Goal: Task Accomplishment & Management: Use online tool/utility

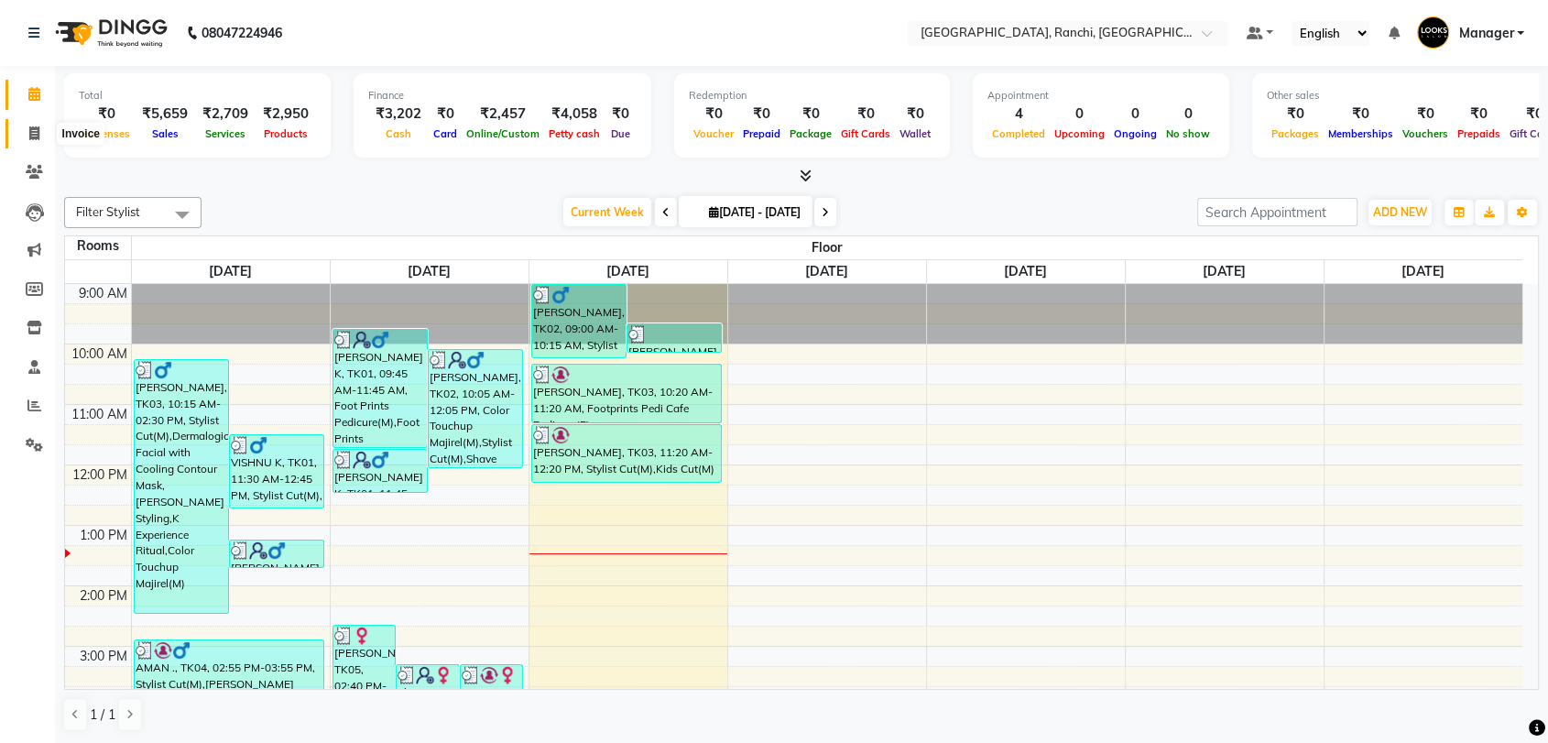
click at [33, 129] on icon at bounding box center [34, 133] width 10 height 14
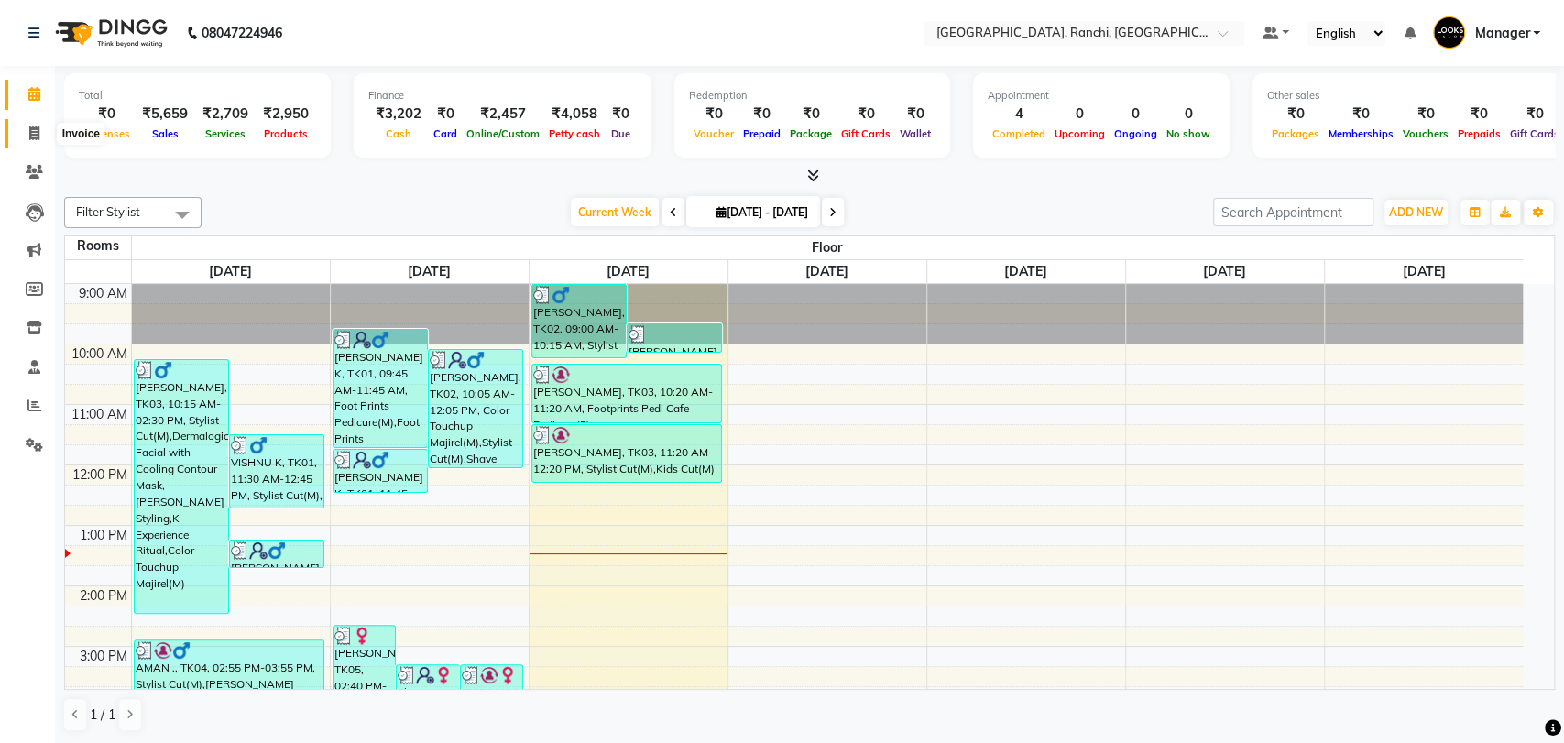
select select "6463"
select select "service"
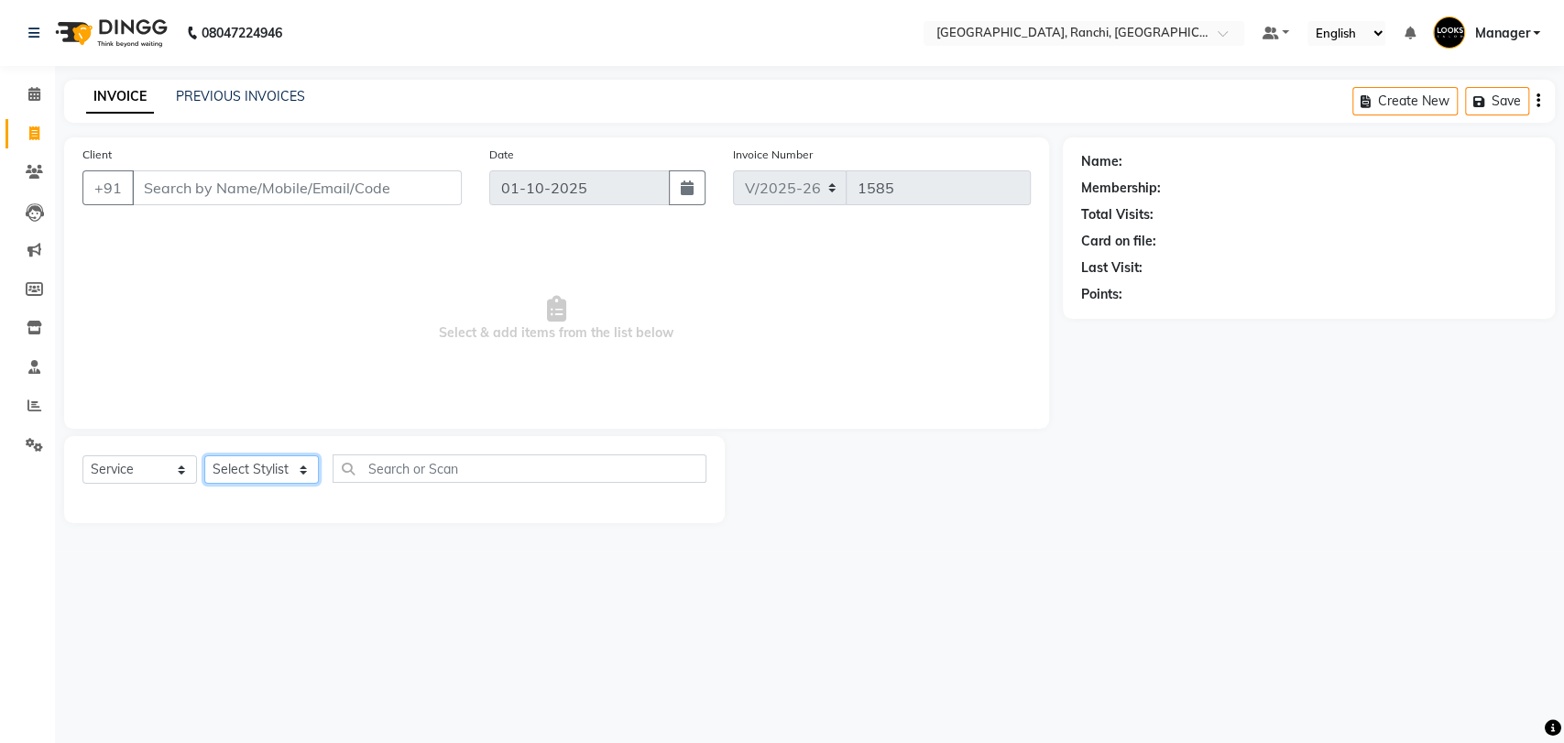
click at [263, 481] on select "Select Stylist" at bounding box center [261, 469] width 114 height 28
select select "67982"
click at [204, 455] on select "Select Stylist [PERSON_NAME] COUNTER_SALES Gautam_pdct [PERSON_NAME] Manager [P…" at bounding box center [261, 469] width 114 height 28
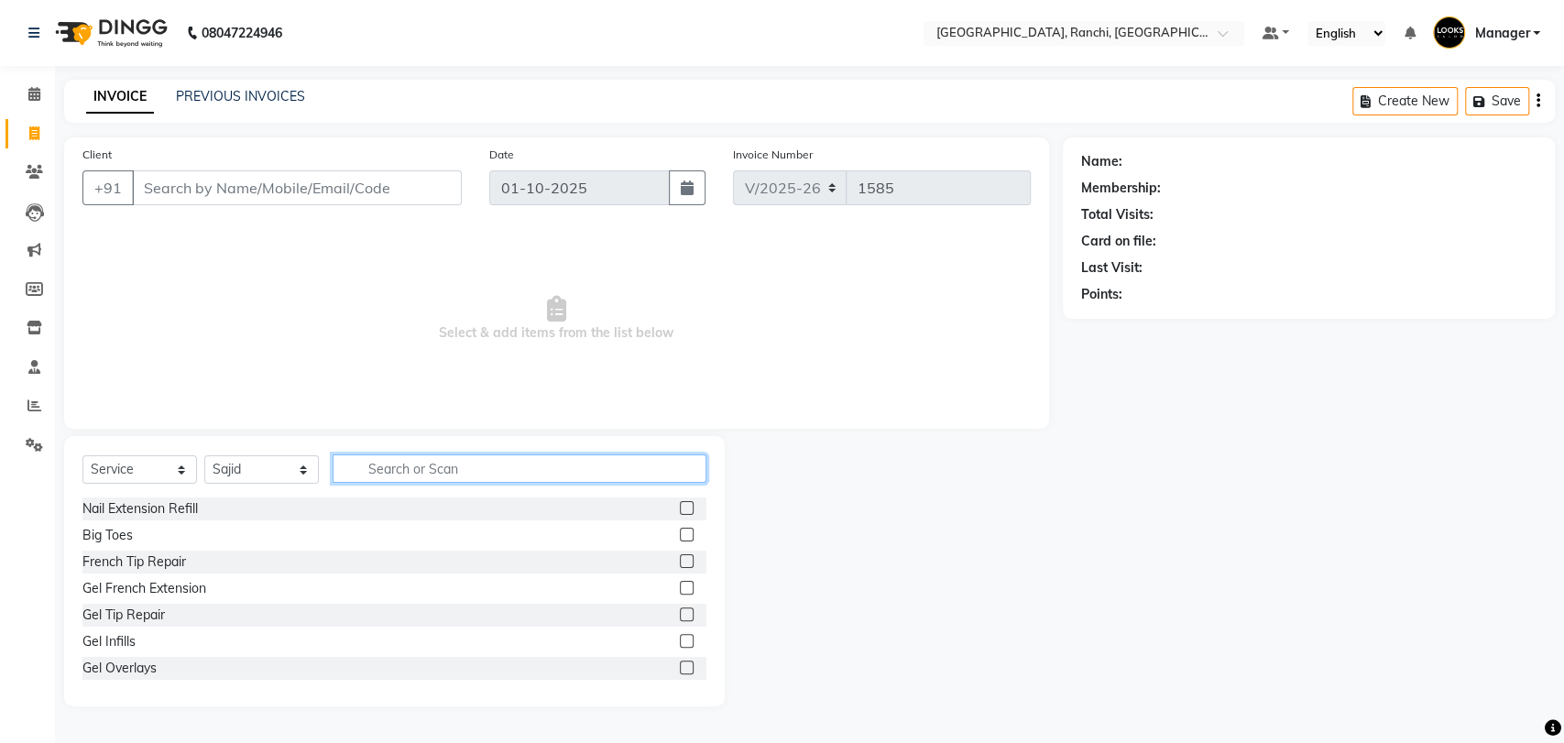
click at [467, 461] on input "text" at bounding box center [519, 468] width 374 height 28
type input "STY"
click at [680, 566] on label at bounding box center [687, 561] width 14 height 14
click at [680, 566] on input "checkbox" at bounding box center [686, 562] width 12 height 12
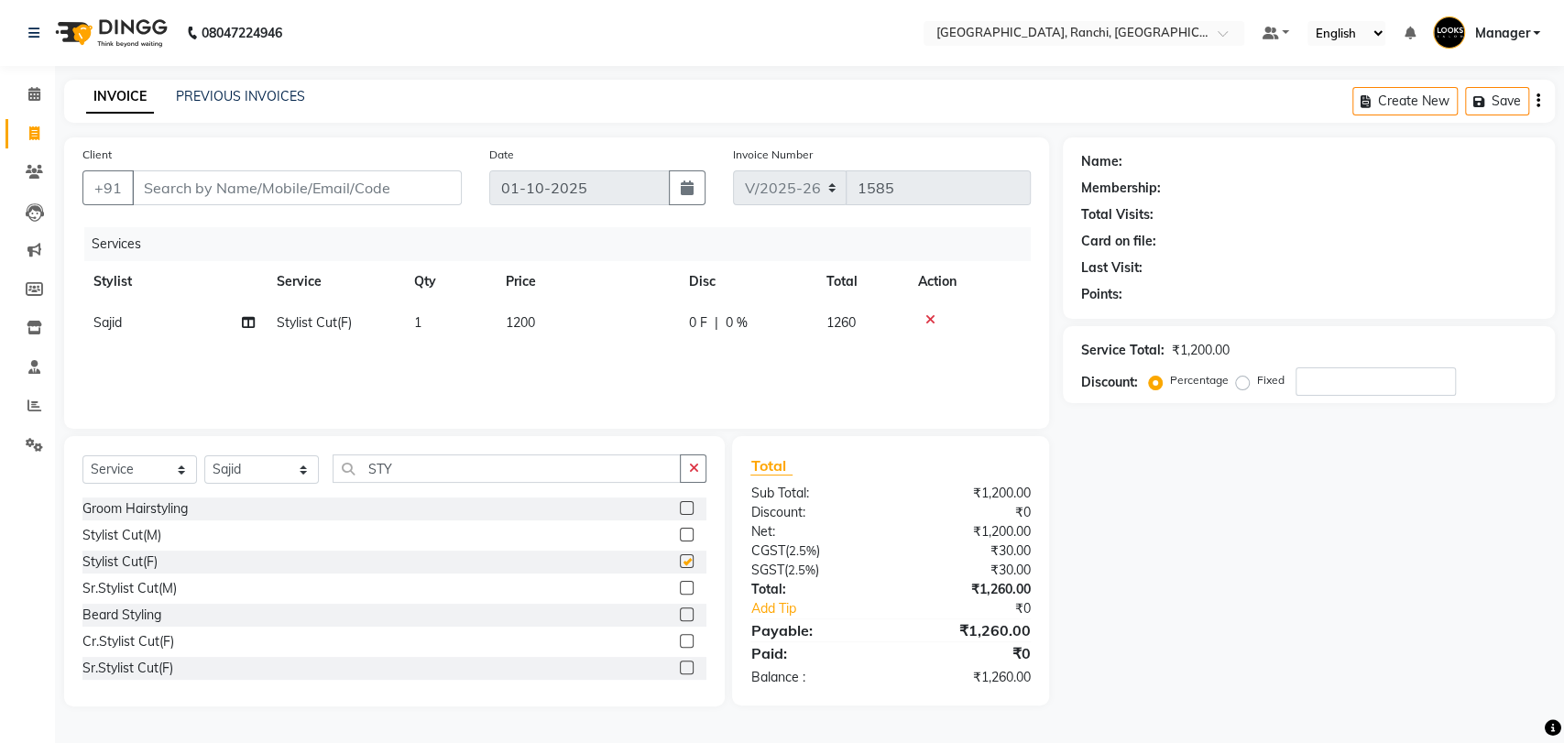
checkbox input "false"
click at [569, 329] on td "1200" at bounding box center [586, 322] width 183 height 41
select select "67982"
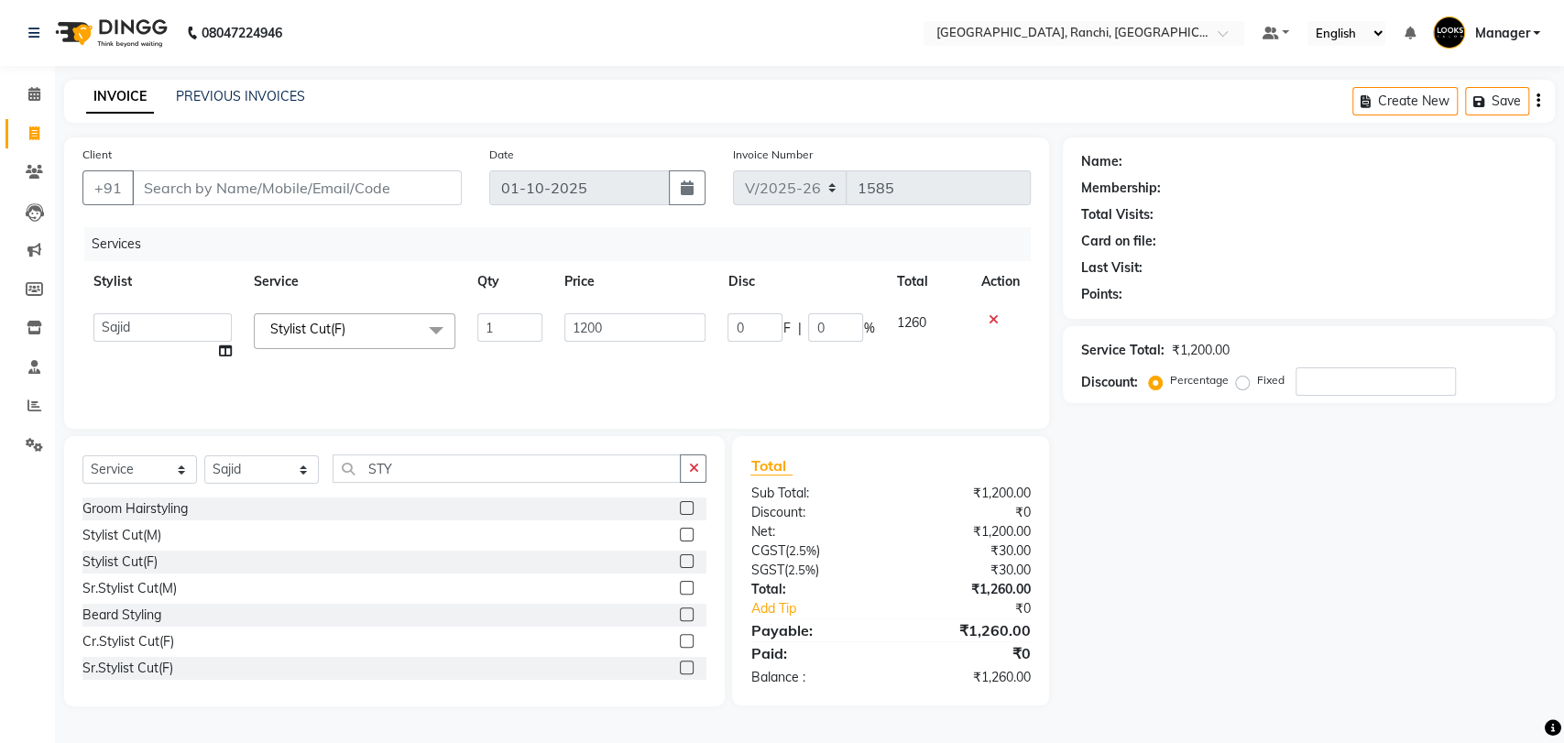
click at [569, 329] on input "1200" at bounding box center [635, 327] width 142 height 28
type input "6"
type input "900"
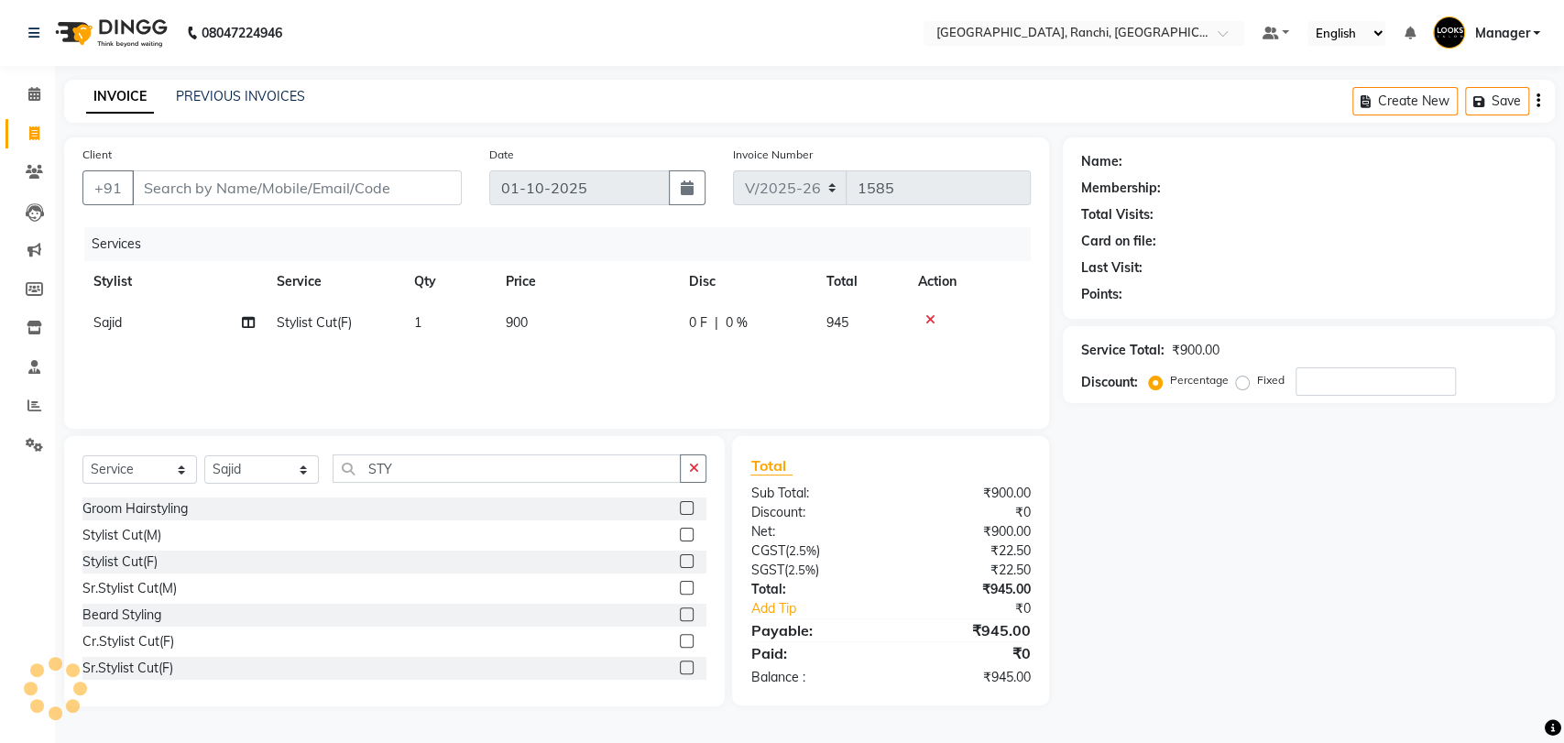
click at [626, 370] on div "Services Stylist Service Qty Price Disc Total Action [PERSON_NAME] Stylist Cut(…" at bounding box center [556, 318] width 948 height 183
click at [288, 193] on input "Client" at bounding box center [297, 187] width 330 height 35
type input "9"
type input "0"
type input "9608397772"
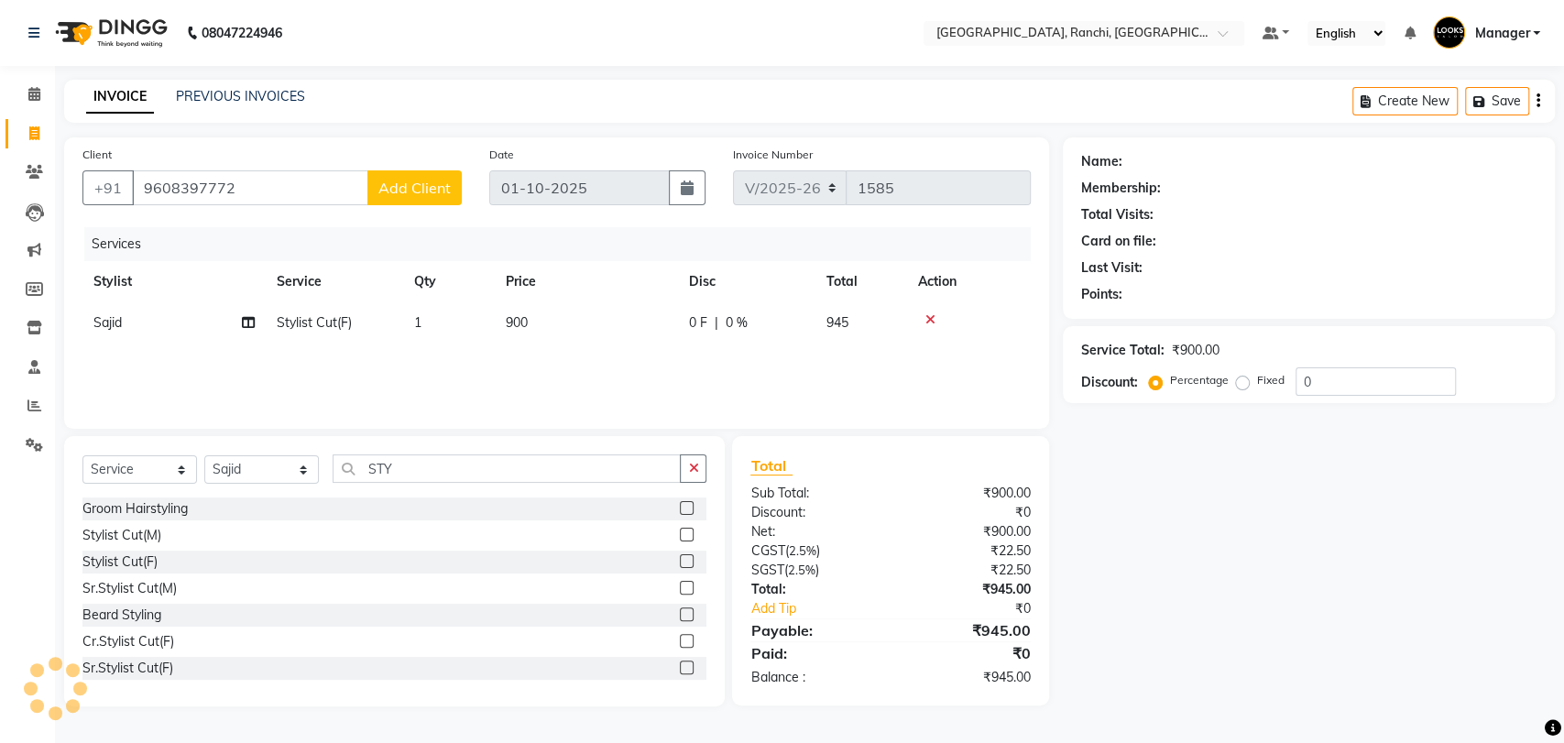
click at [410, 186] on span "Add Client" at bounding box center [414, 188] width 72 height 18
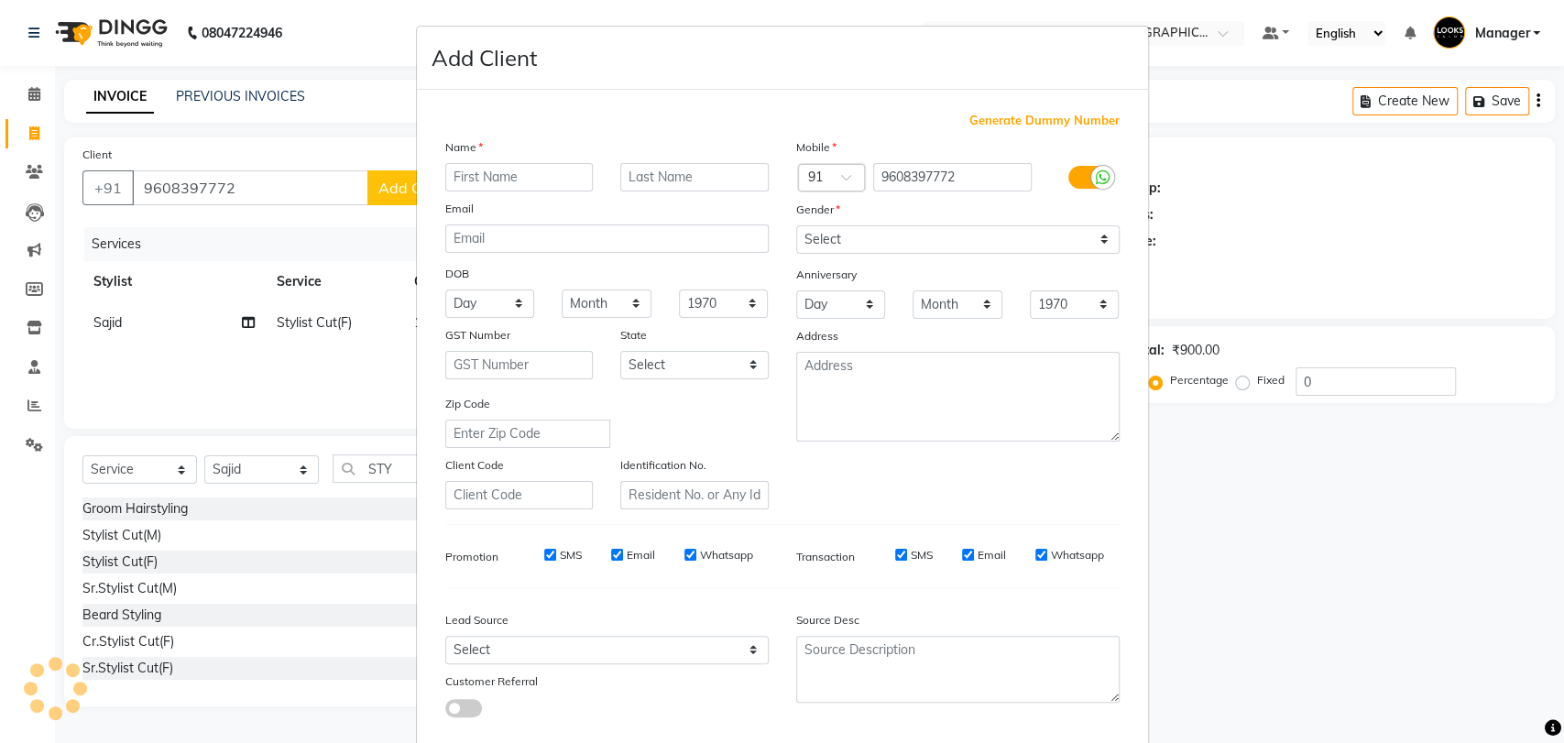
click at [484, 180] on input "text" at bounding box center [519, 177] width 148 height 28
type input "AARTI"
click at [661, 177] on input "text" at bounding box center [694, 177] width 148 height 28
type input "KUMARI"
click at [910, 231] on select "Select [DEMOGRAPHIC_DATA] [DEMOGRAPHIC_DATA] Other Prefer Not To Say" at bounding box center [957, 239] width 323 height 28
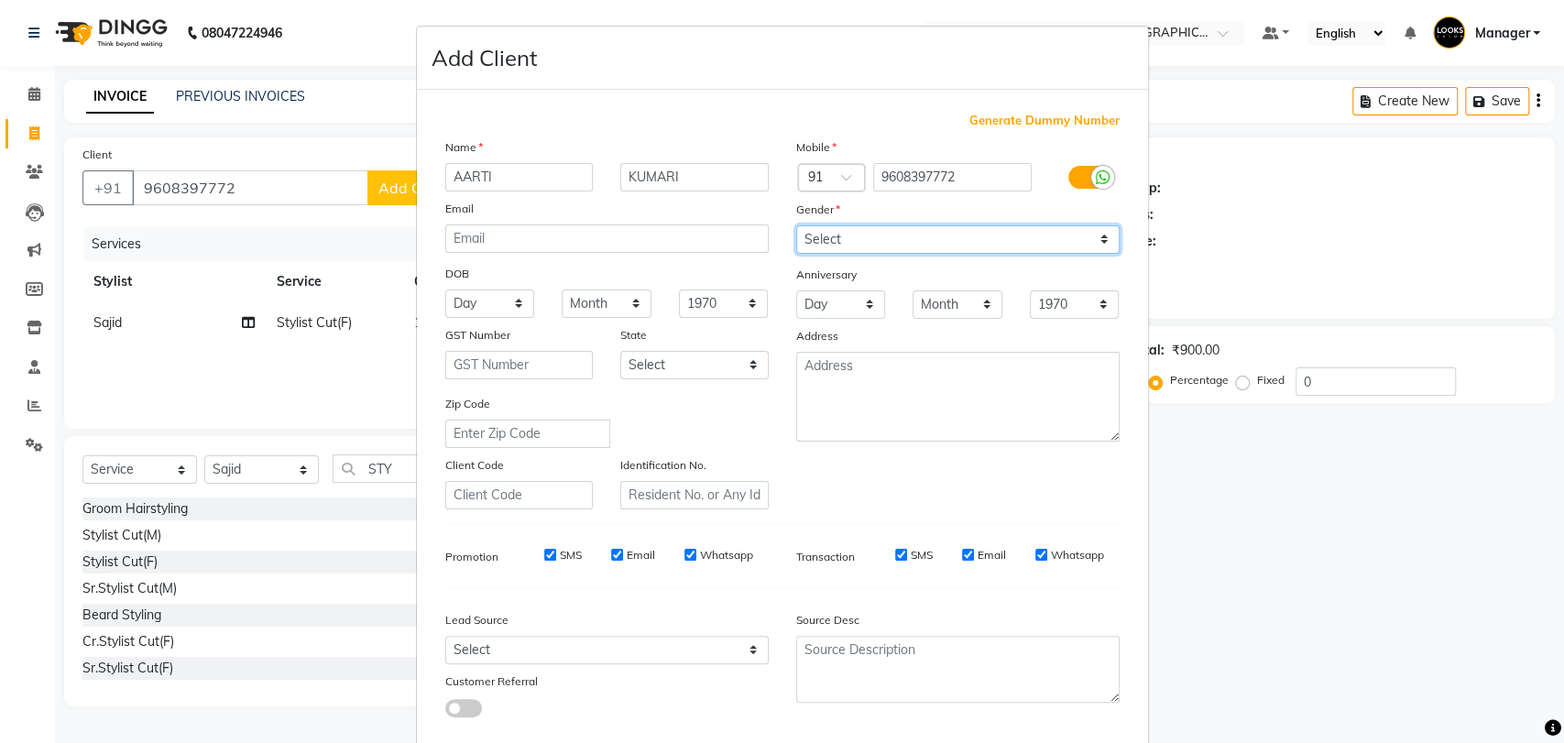
select select "[DEMOGRAPHIC_DATA]"
click at [796, 225] on select "Select [DEMOGRAPHIC_DATA] [DEMOGRAPHIC_DATA] Other Prefer Not To Say" at bounding box center [957, 239] width 323 height 28
click at [1010, 476] on div "Mobile Country Code × 91 9608397772 Gender Select [DEMOGRAPHIC_DATA] [DEMOGRAPH…" at bounding box center [957, 323] width 351 height 372
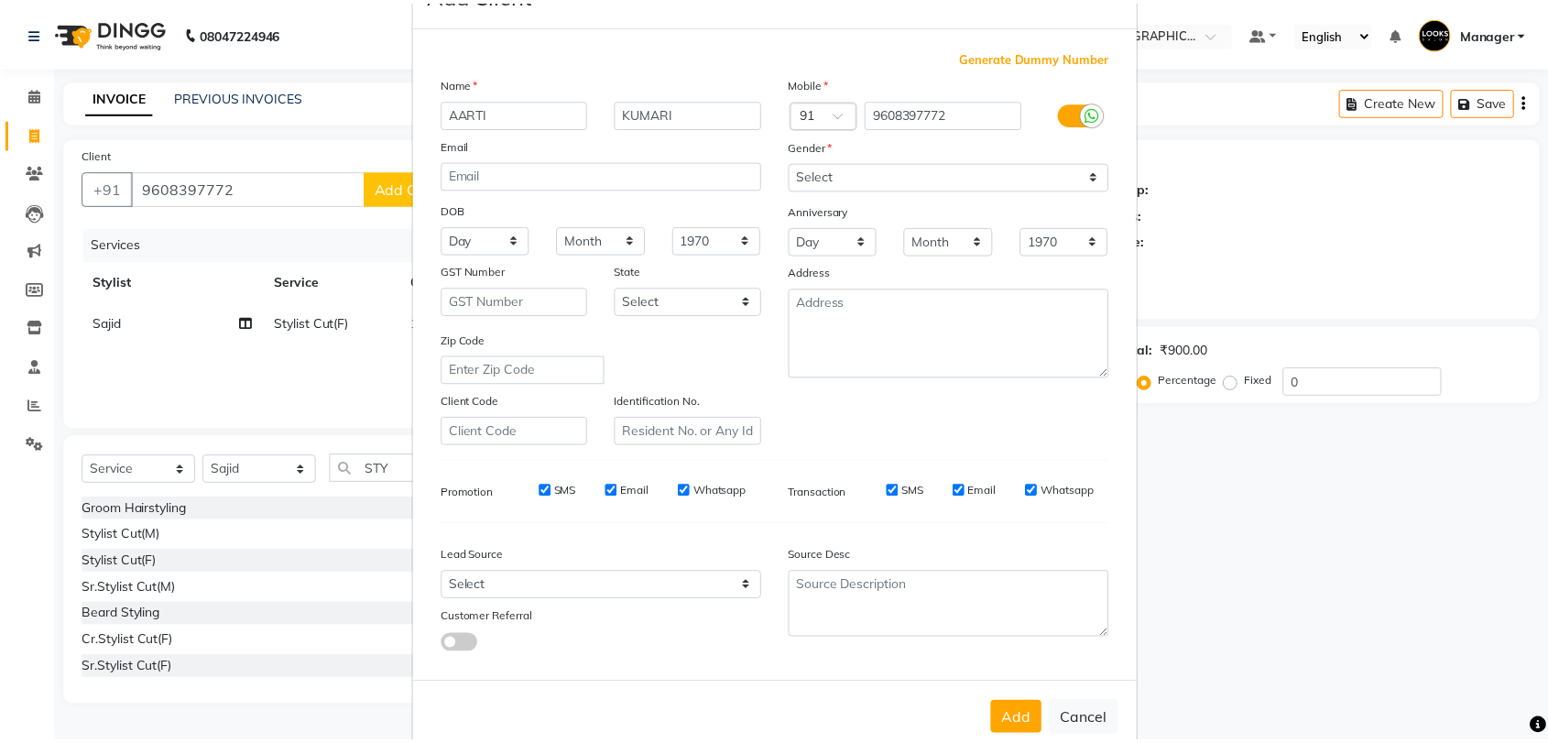
scroll to position [99, 0]
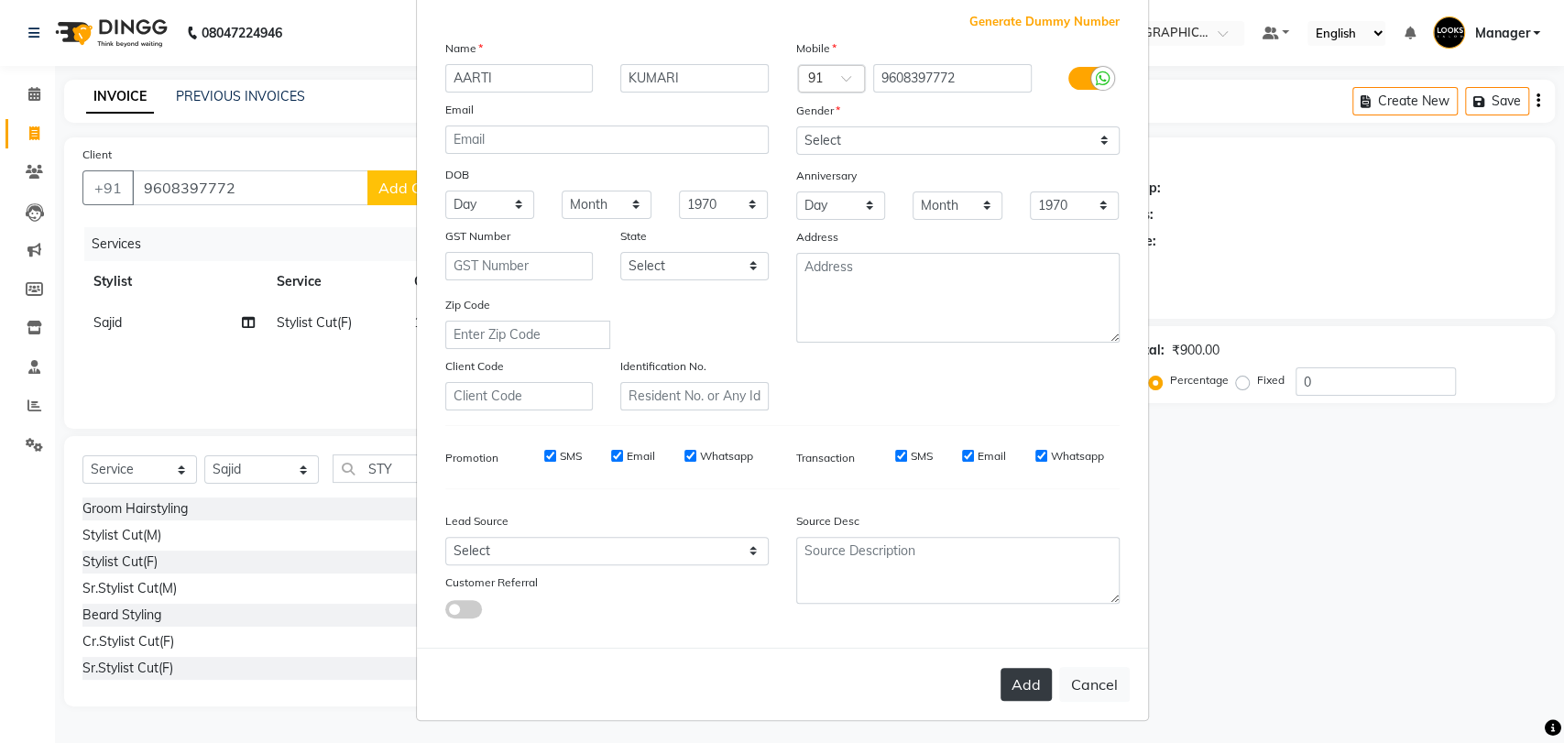
click at [1018, 669] on button "Add" at bounding box center [1025, 684] width 51 height 33
select select
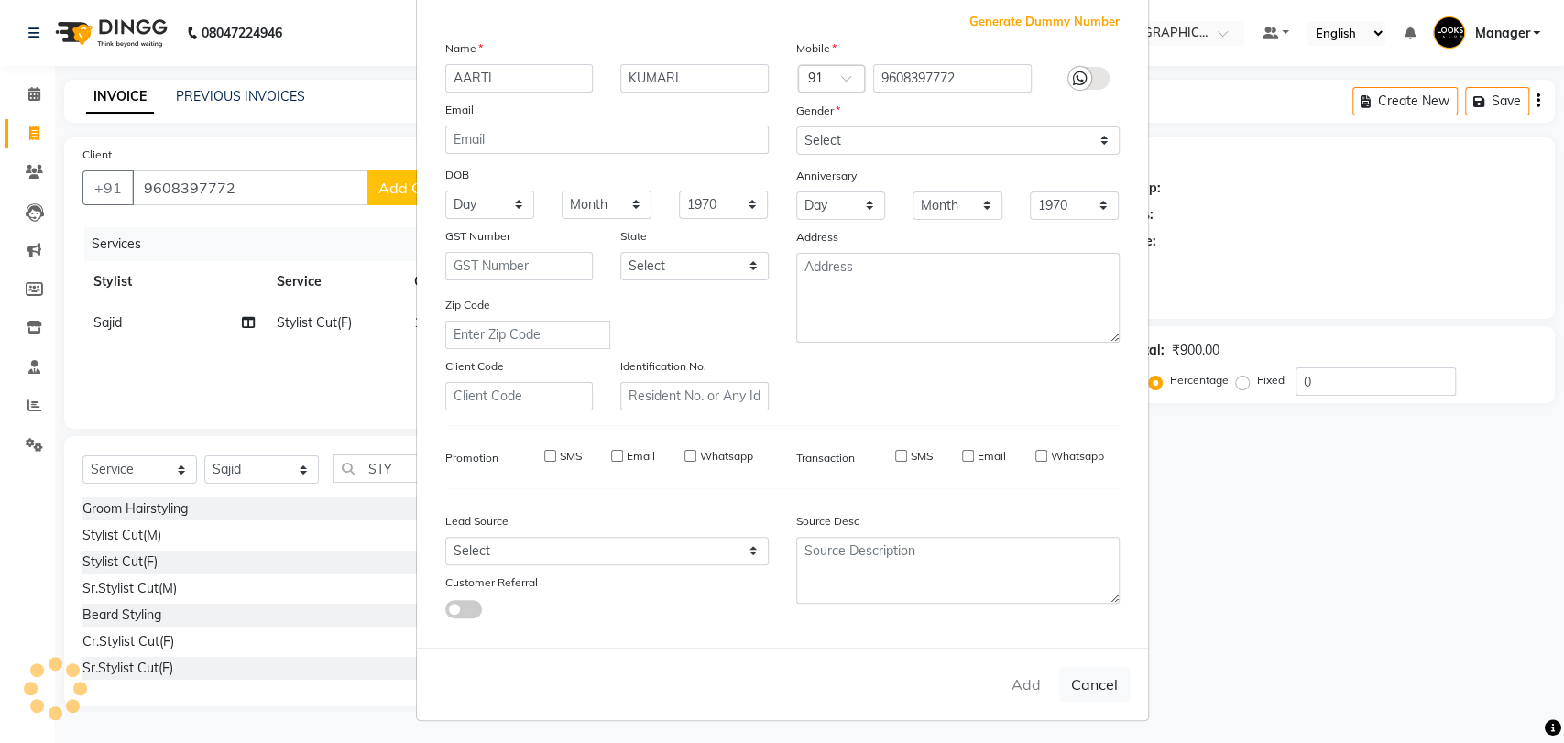
select select
checkbox input "false"
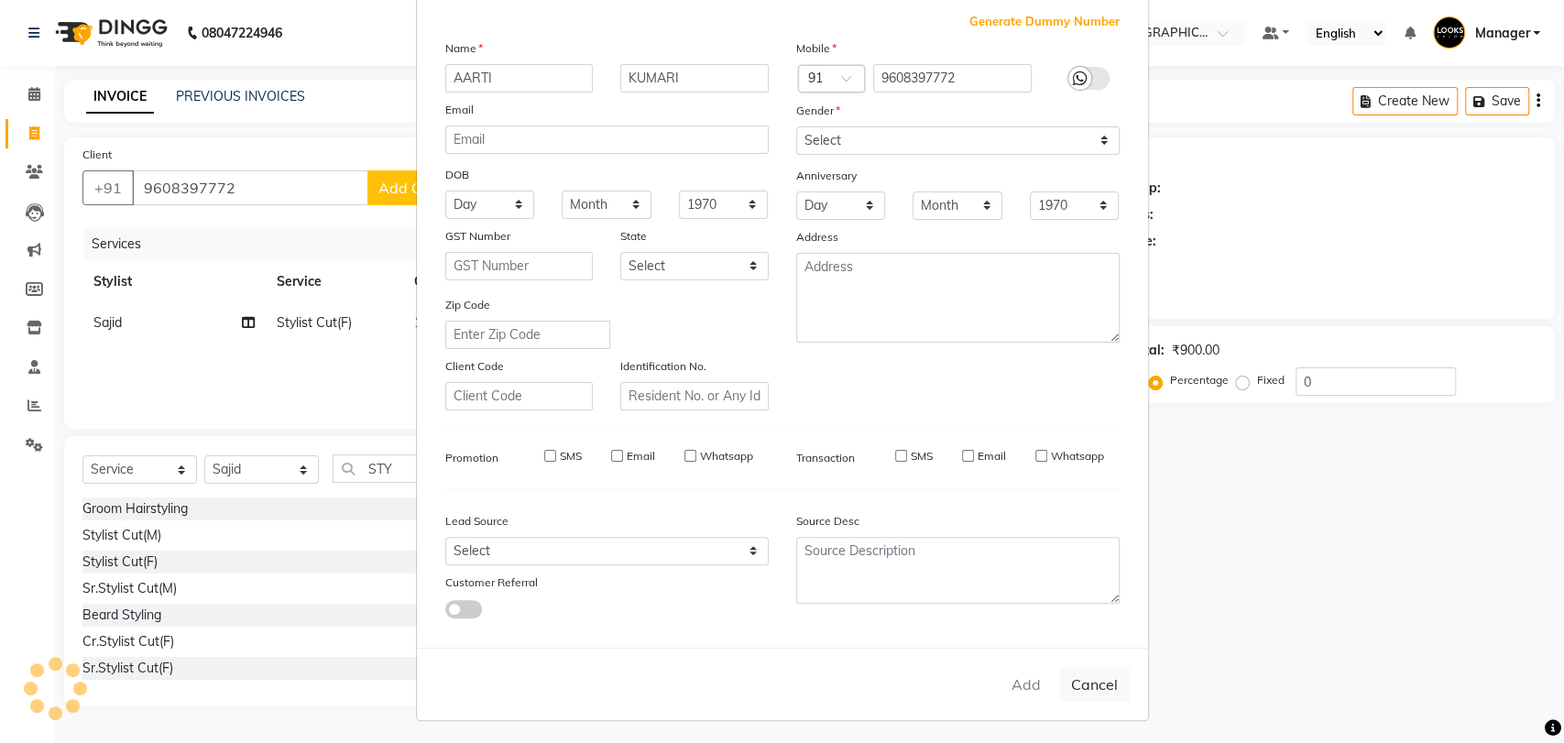
checkbox input "false"
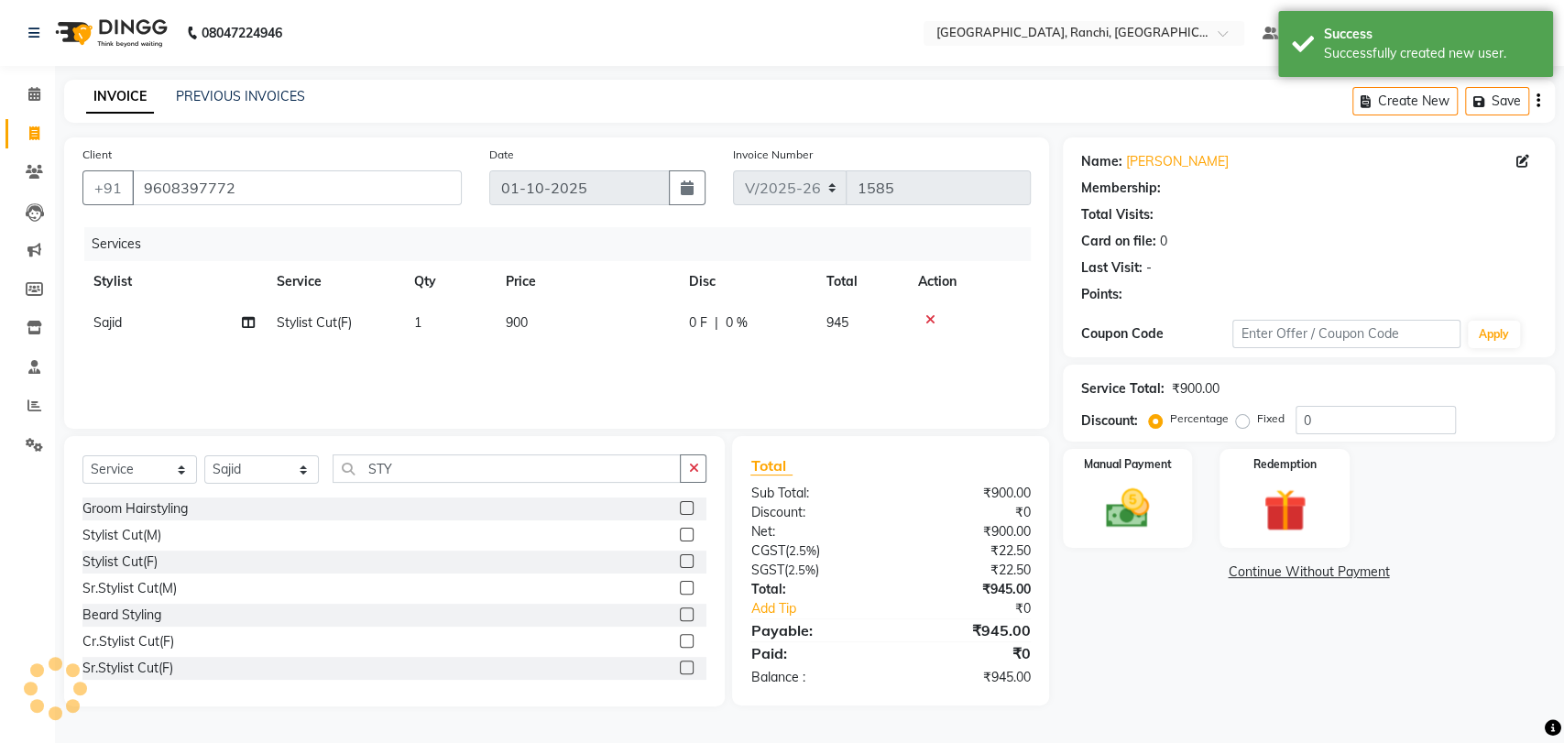
select select "1: Object"
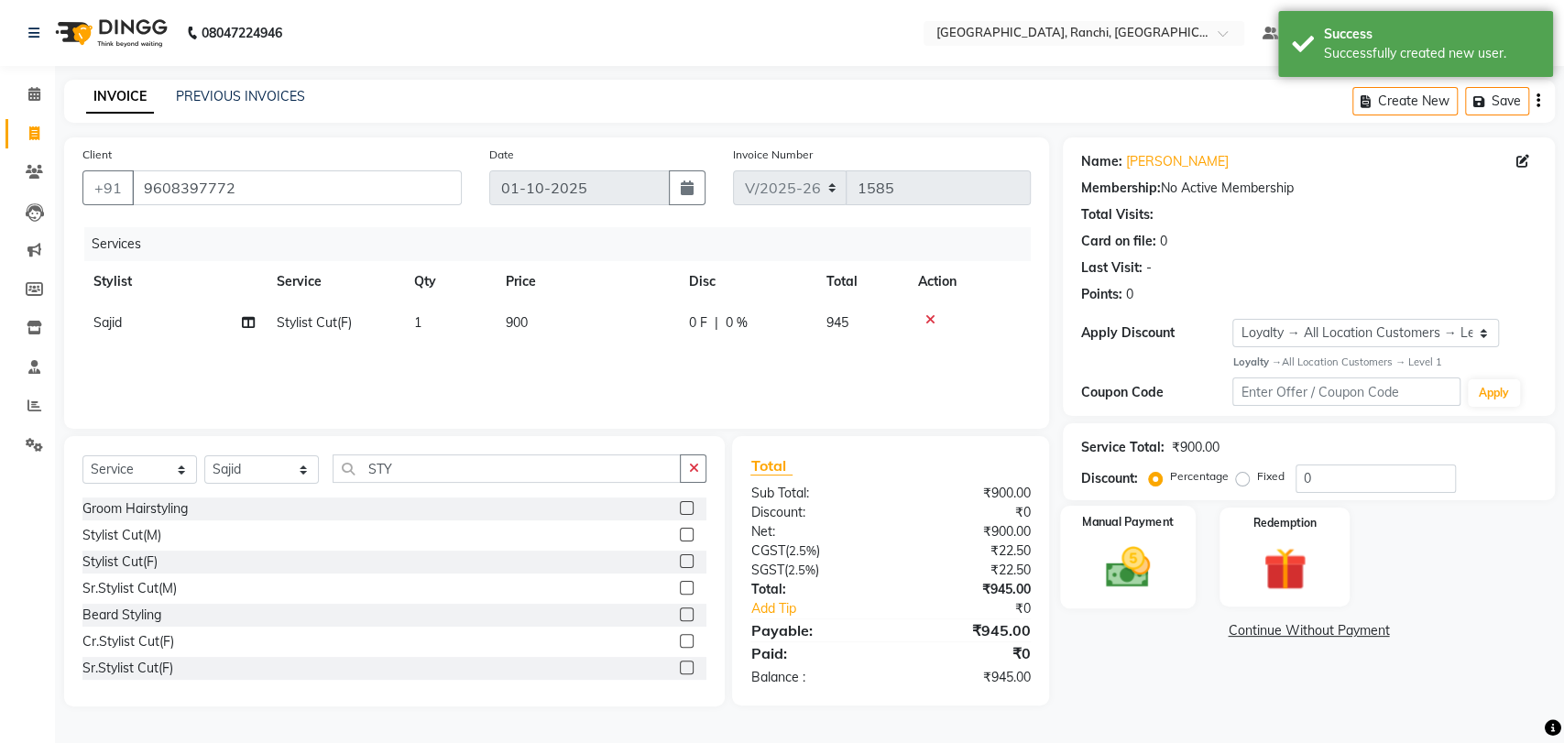
click at [1121, 573] on img at bounding box center [1127, 566] width 72 height 51
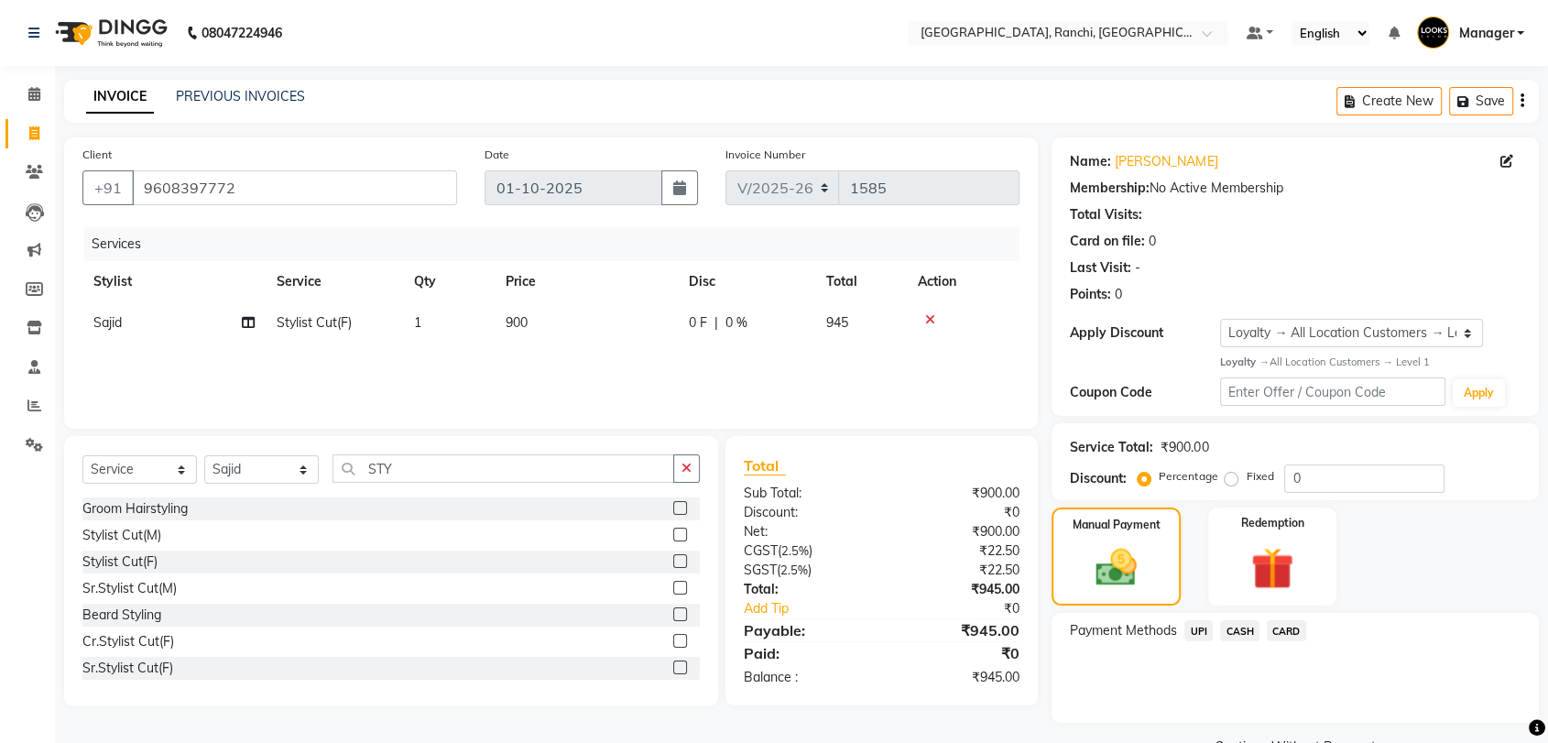
click at [1200, 625] on span "UPI" at bounding box center [1198, 630] width 28 height 21
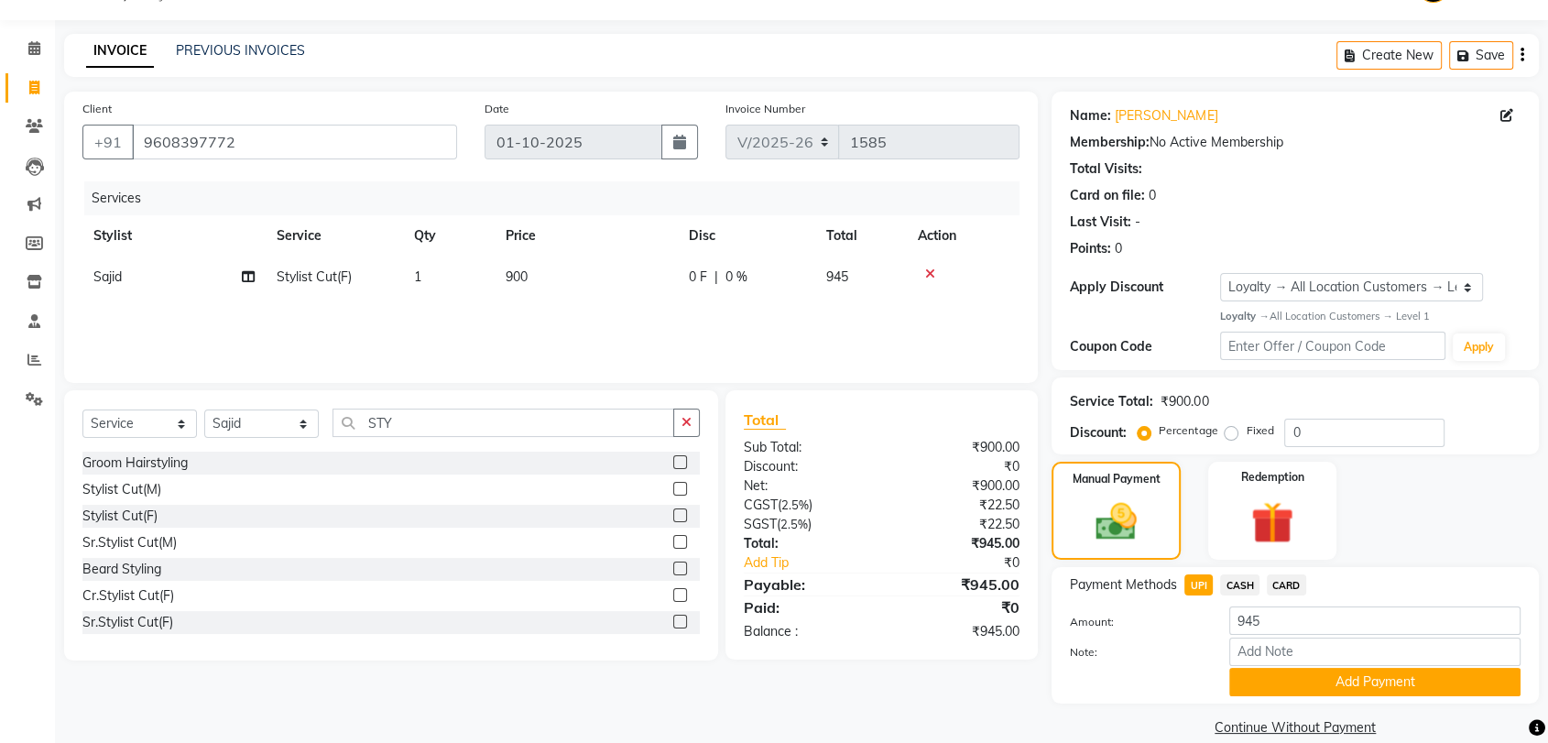
scroll to position [71, 0]
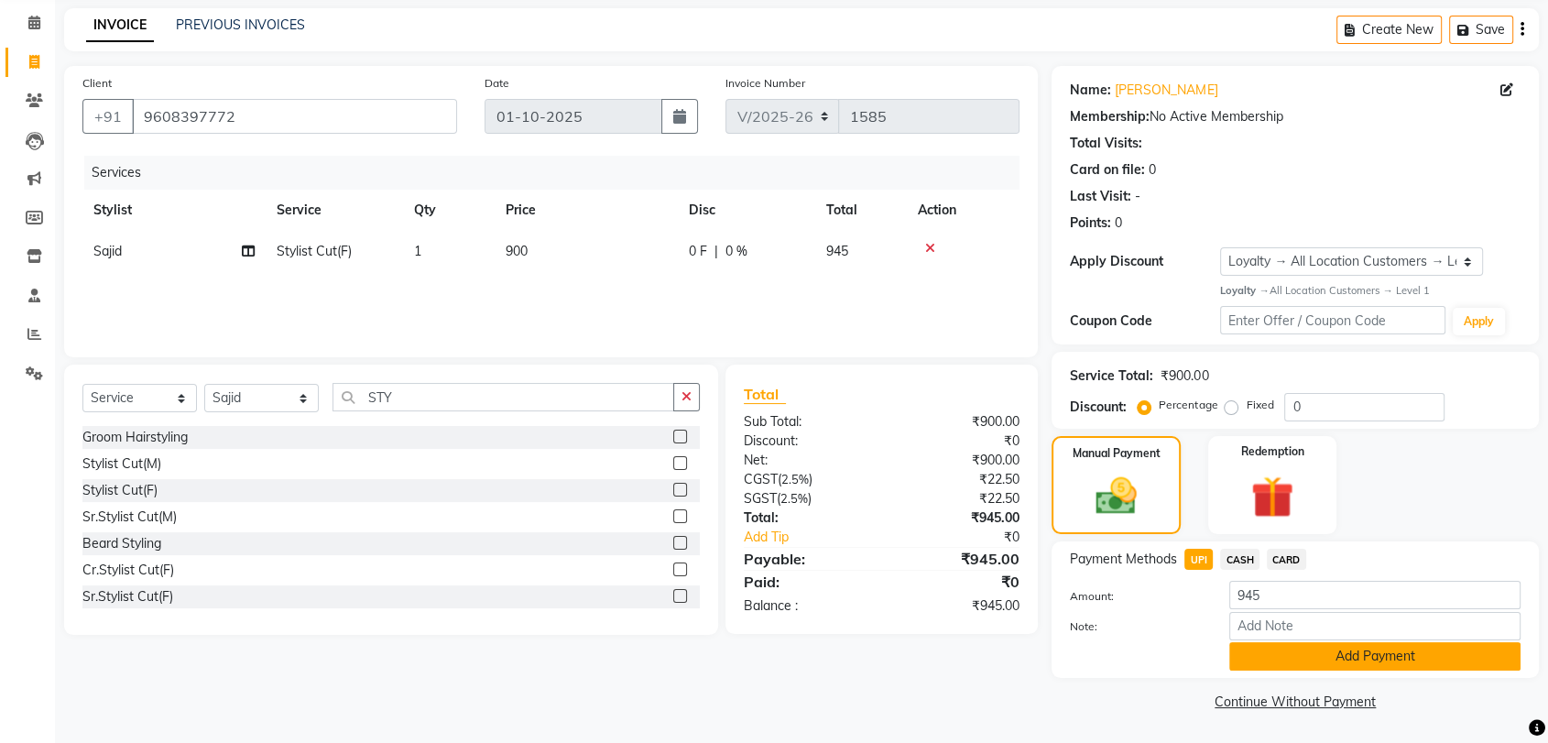
click at [1384, 664] on button "Add Payment" at bounding box center [1374, 656] width 291 height 28
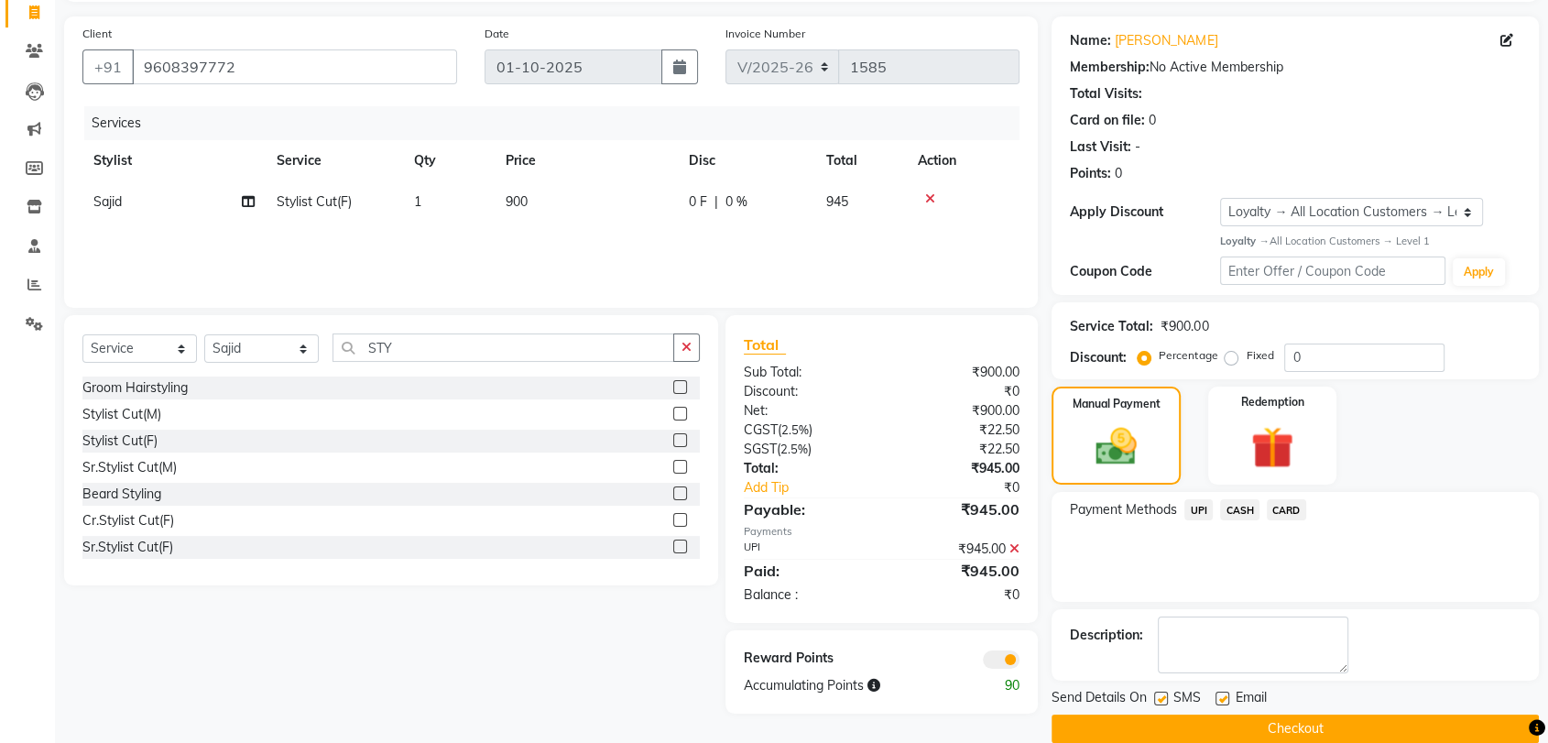
scroll to position [147, 0]
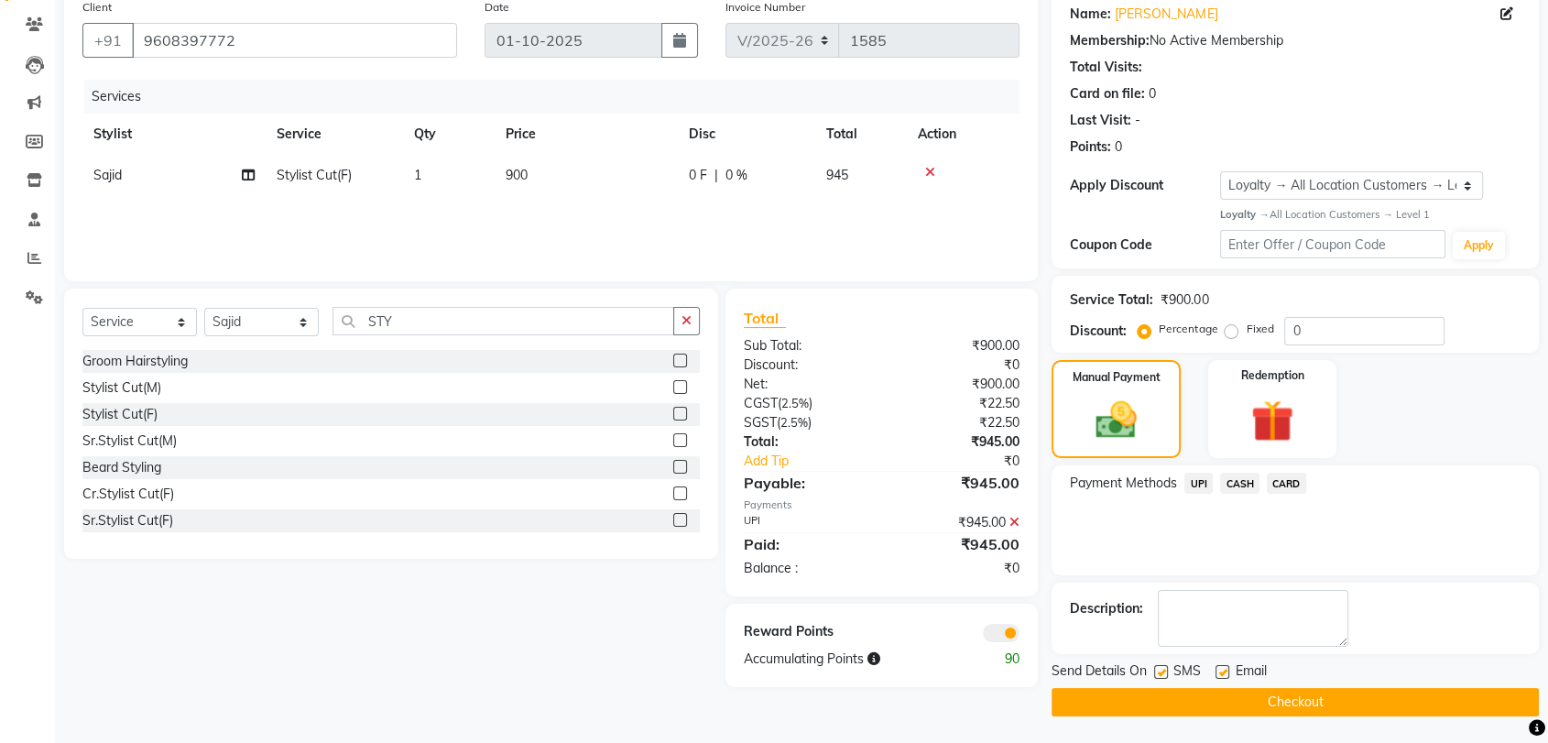
click at [1331, 706] on button "Checkout" at bounding box center [1295, 702] width 487 height 28
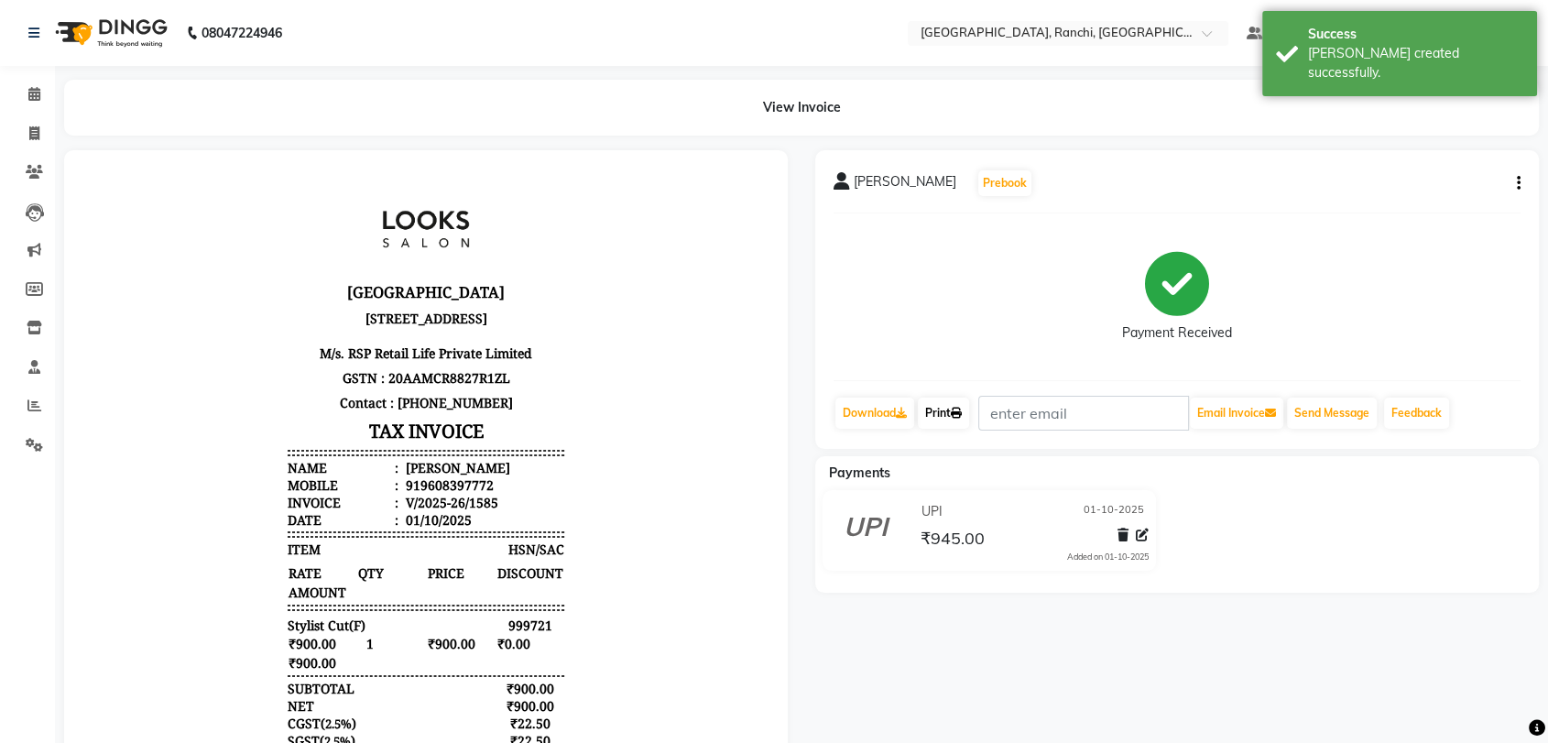
click at [952, 405] on link "Print" at bounding box center [943, 413] width 51 height 31
